Goal: Navigation & Orientation: Understand site structure

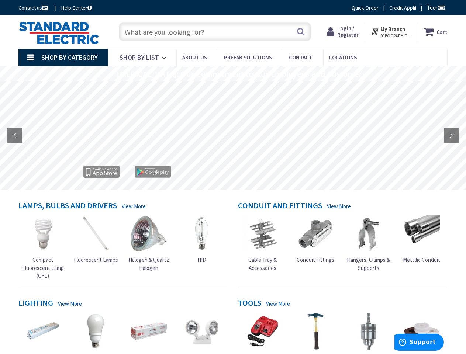
click at [233, 177] on rs-layer at bounding box center [233, 136] width 466 height 109
click at [435, 7] on span "Tour" at bounding box center [436, 7] width 19 height 7
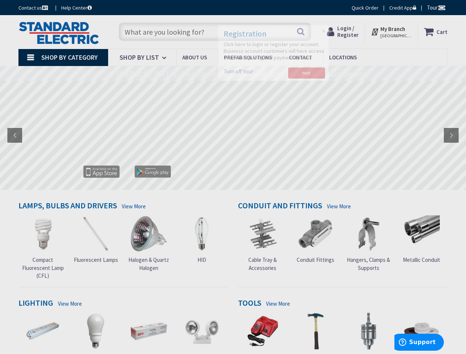
click at [441, 7] on div at bounding box center [233, 177] width 466 height 354
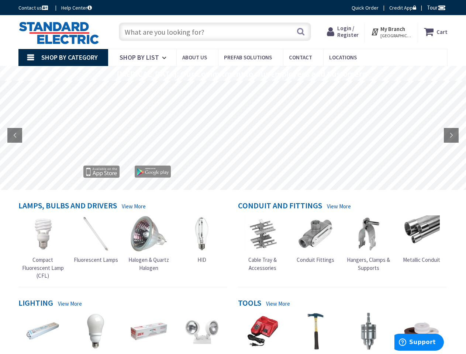
click at [391, 32] on strong "My Branch" at bounding box center [392, 28] width 25 height 7
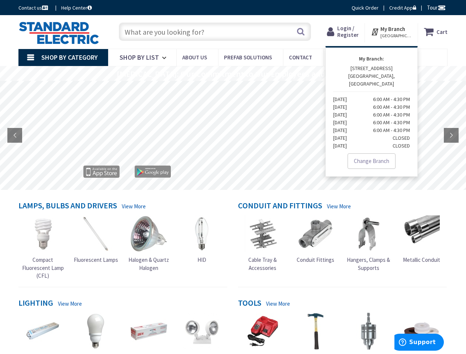
click at [63, 58] on span "Shop By Category" at bounding box center [69, 57] width 56 height 8
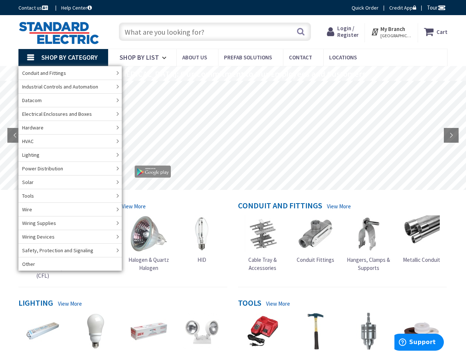
click at [233, 73] on rs-layer "[MEDICAL_DATA]: Our Commitment to Our Employees and Customers" at bounding box center [241, 74] width 249 height 8
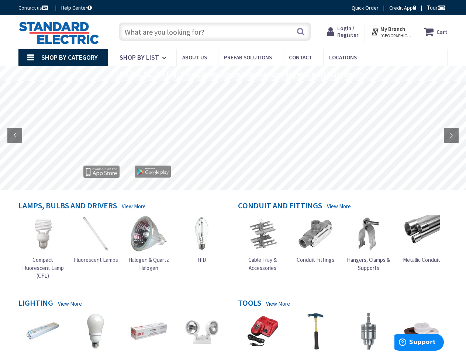
click at [232, 74] on rs-layer "[MEDICAL_DATA]: Our Commitment to Our Employees and Customers" at bounding box center [241, 74] width 249 height 8
click at [233, 135] on rs-layer at bounding box center [233, 136] width 466 height 109
click at [15, 135] on rs-arrow at bounding box center [14, 135] width 15 height 15
click at [451, 135] on rs-arrow at bounding box center [451, 135] width 15 height 15
